Goal: Task Accomplishment & Management: Manage account settings

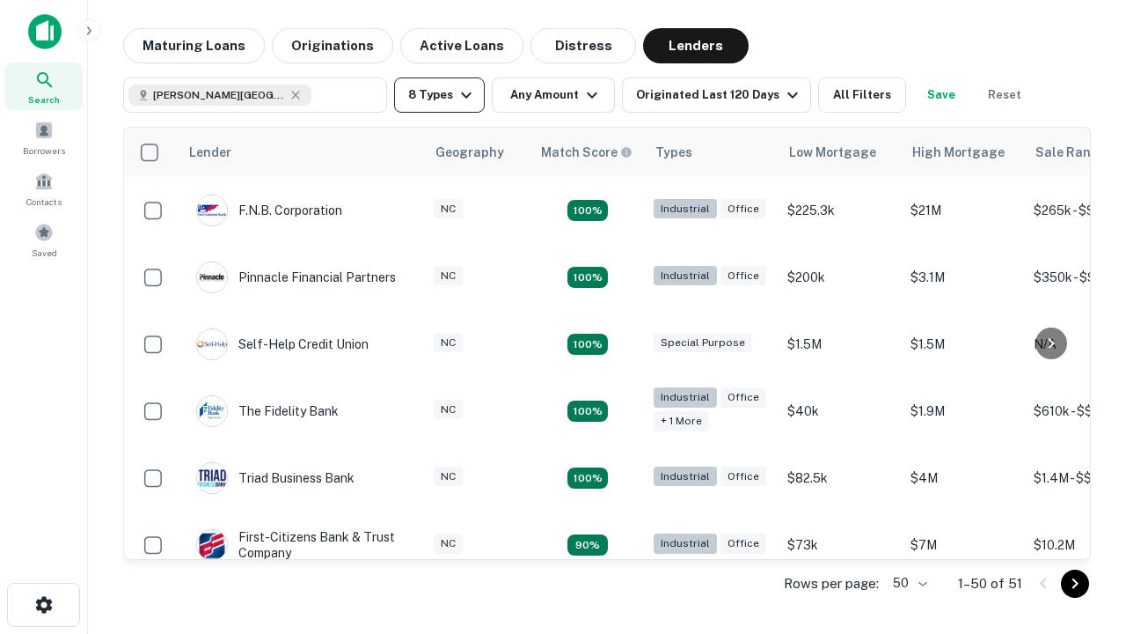
click at [439, 95] on button "8 Types" at bounding box center [439, 94] width 91 height 35
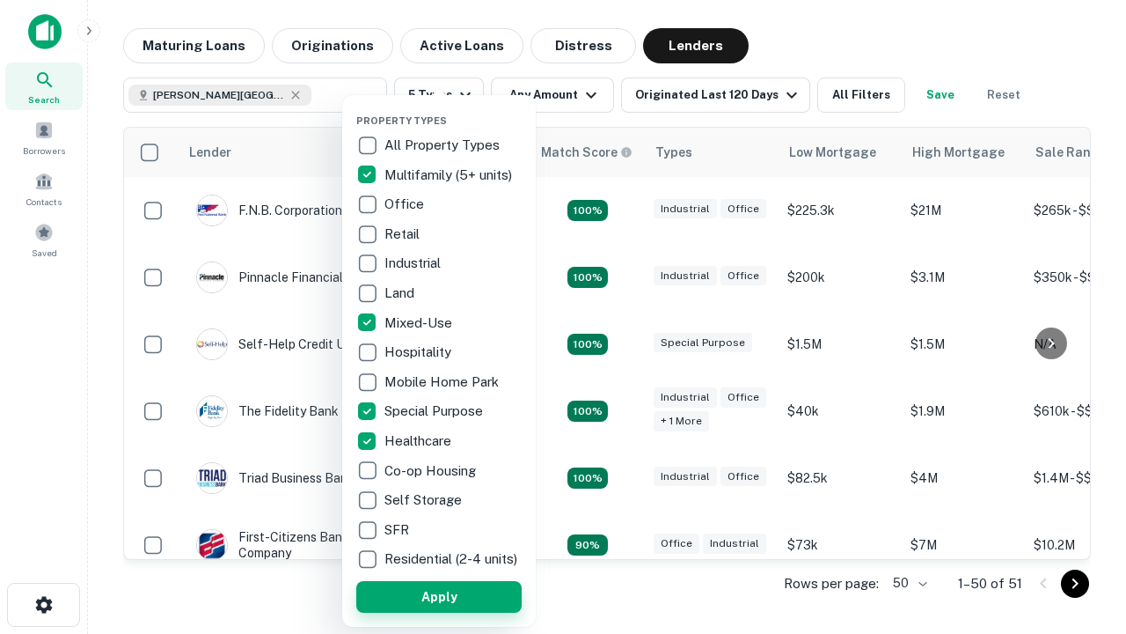
click at [439, 596] on button "Apply" at bounding box center [438, 597] width 165 height 32
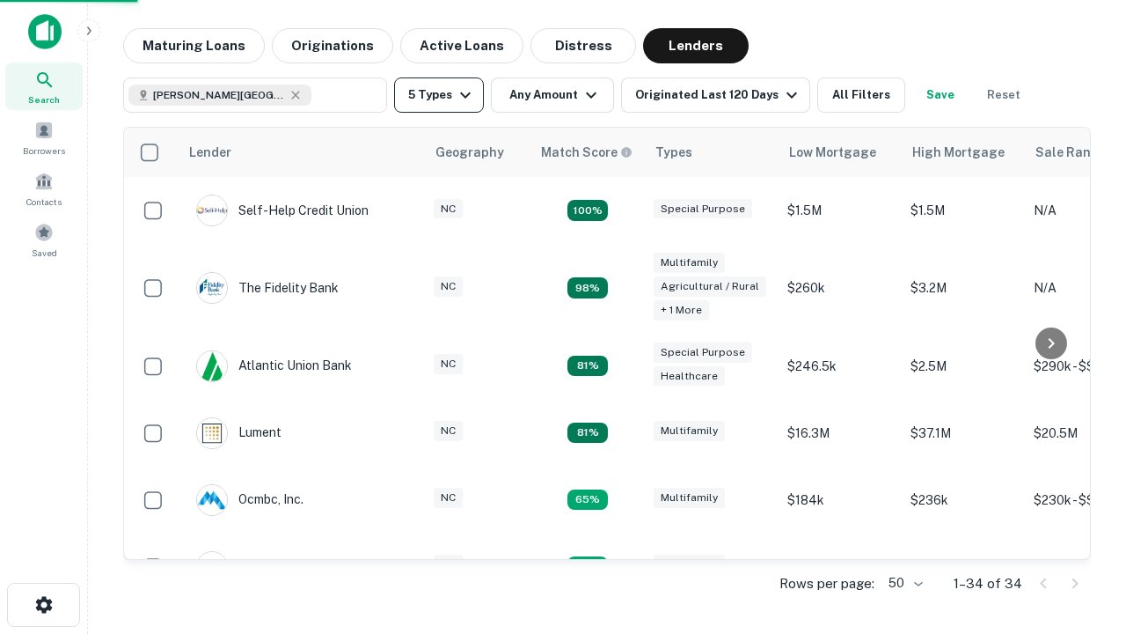
click at [439, 95] on button "5 Types" at bounding box center [439, 94] width 90 height 35
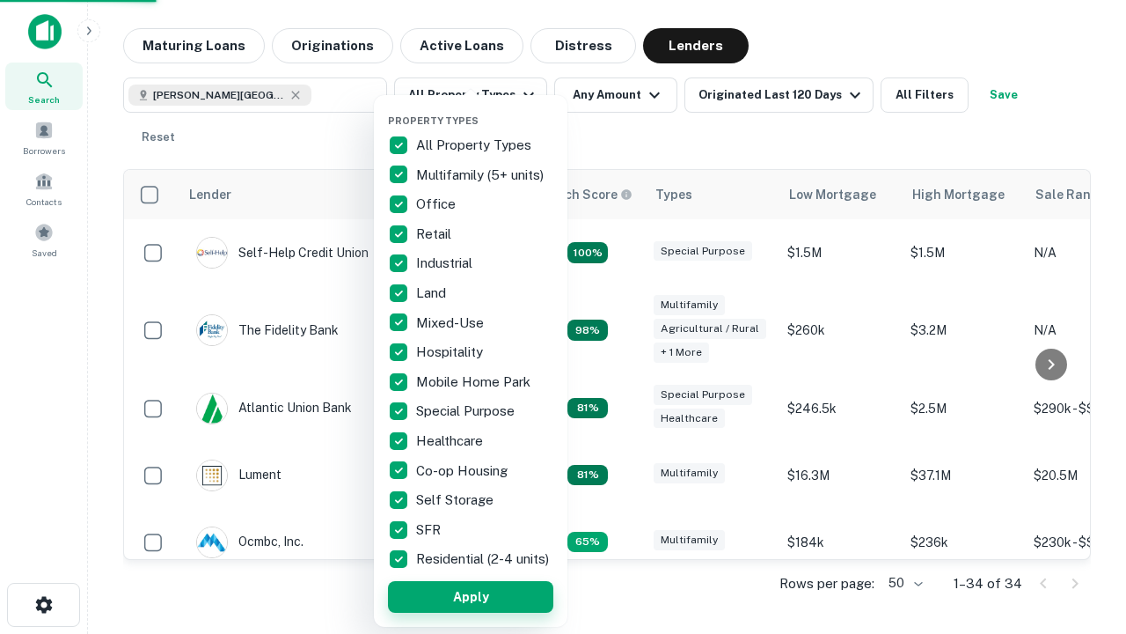
click at [471, 596] on button "Apply" at bounding box center [470, 597] width 165 height 32
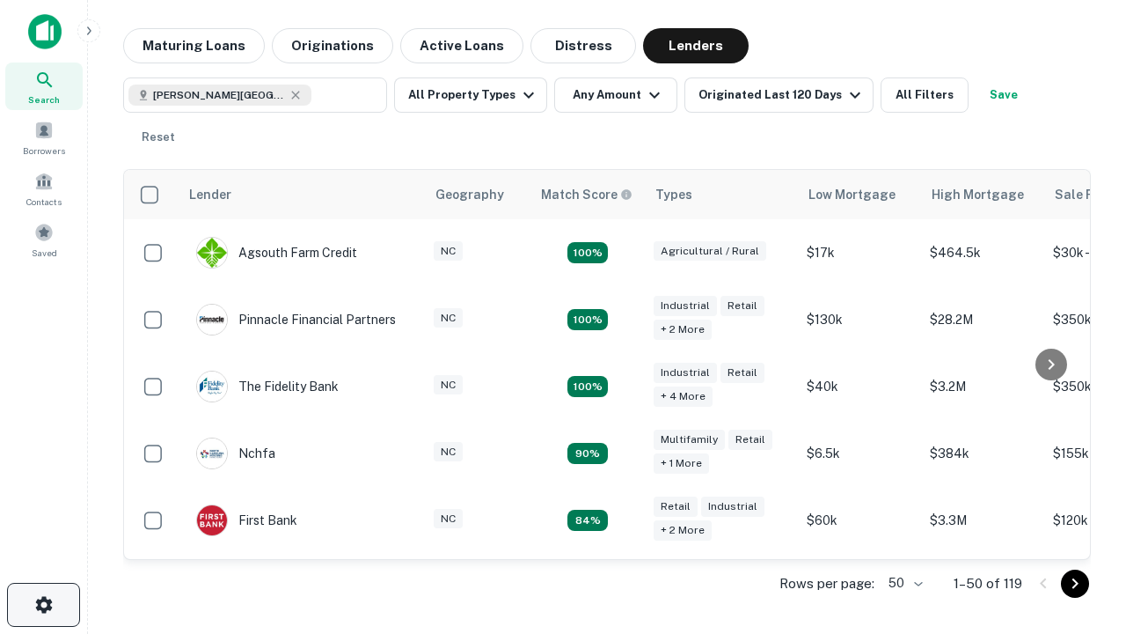
click at [43, 604] on icon "button" at bounding box center [43, 604] width 21 height 21
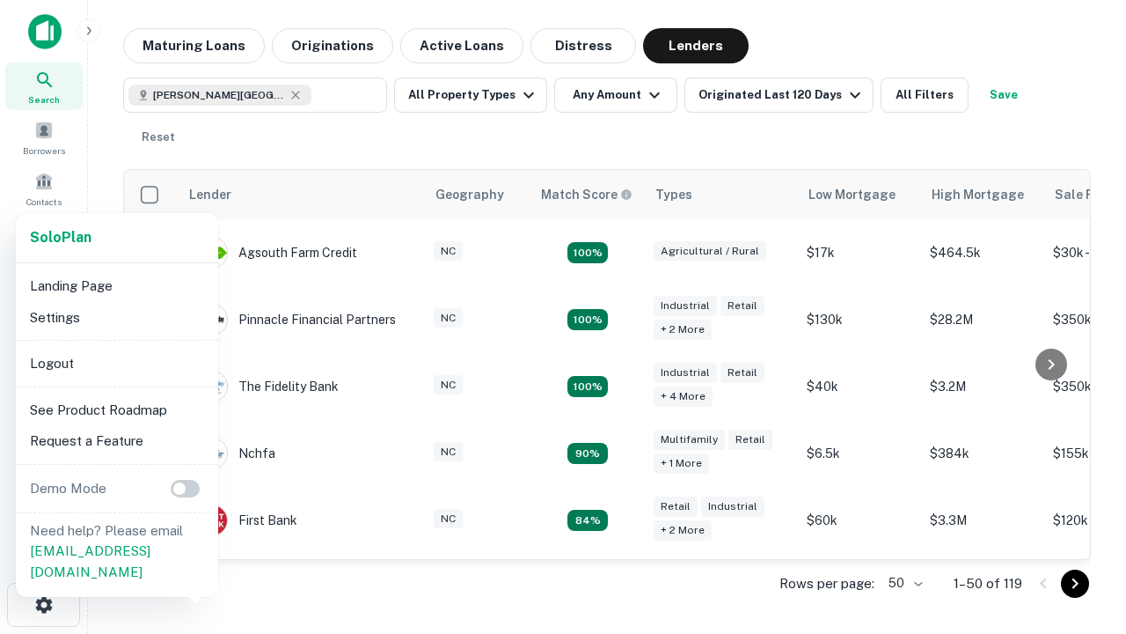
click at [116, 363] on li "Logout" at bounding box center [117, 364] width 188 height 32
